Goal: Task Accomplishment & Management: Use online tool/utility

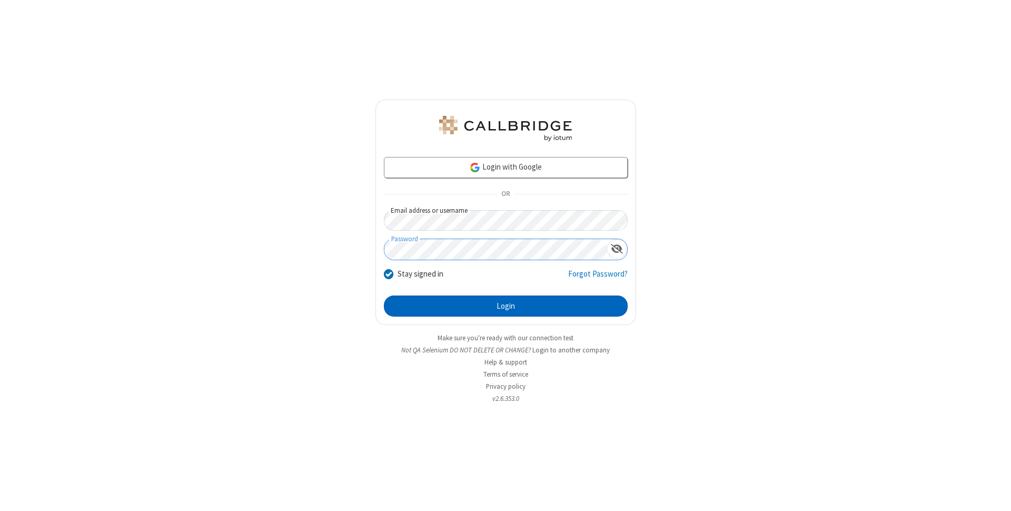
click at [506, 306] on button "Login" at bounding box center [506, 305] width 244 height 21
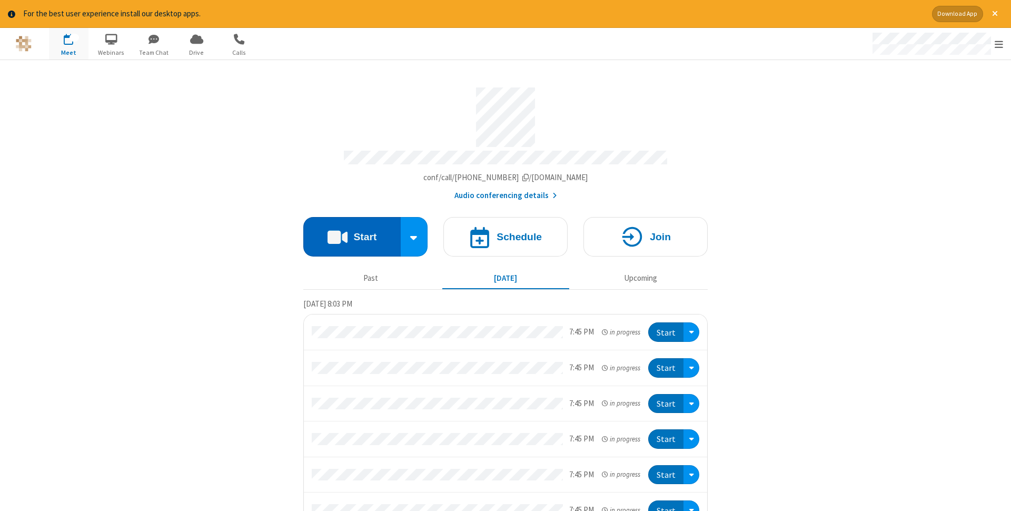
click at [352, 233] on button "Start" at bounding box center [351, 236] width 97 height 39
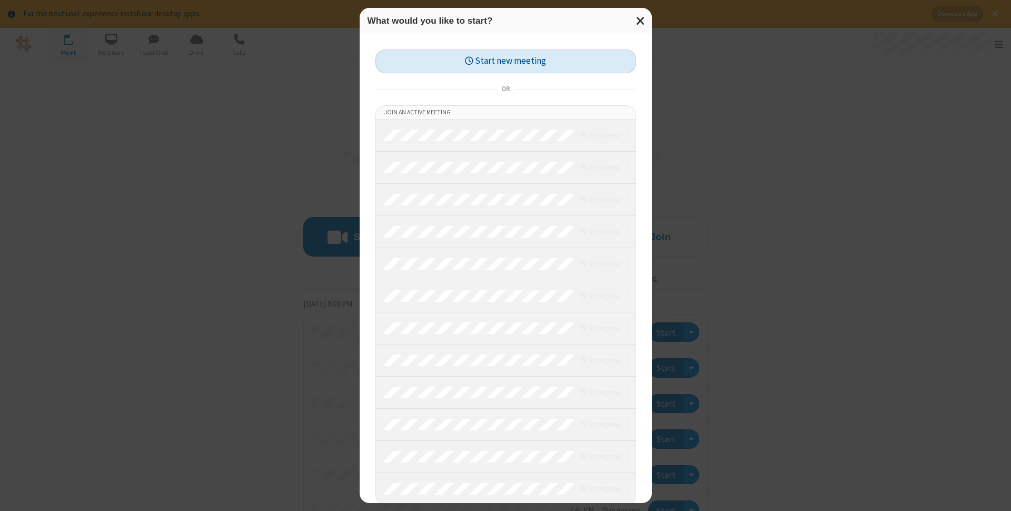
click at [506, 61] on button "Start new meeting" at bounding box center [505, 61] width 261 height 24
